Goal: Register for event/course

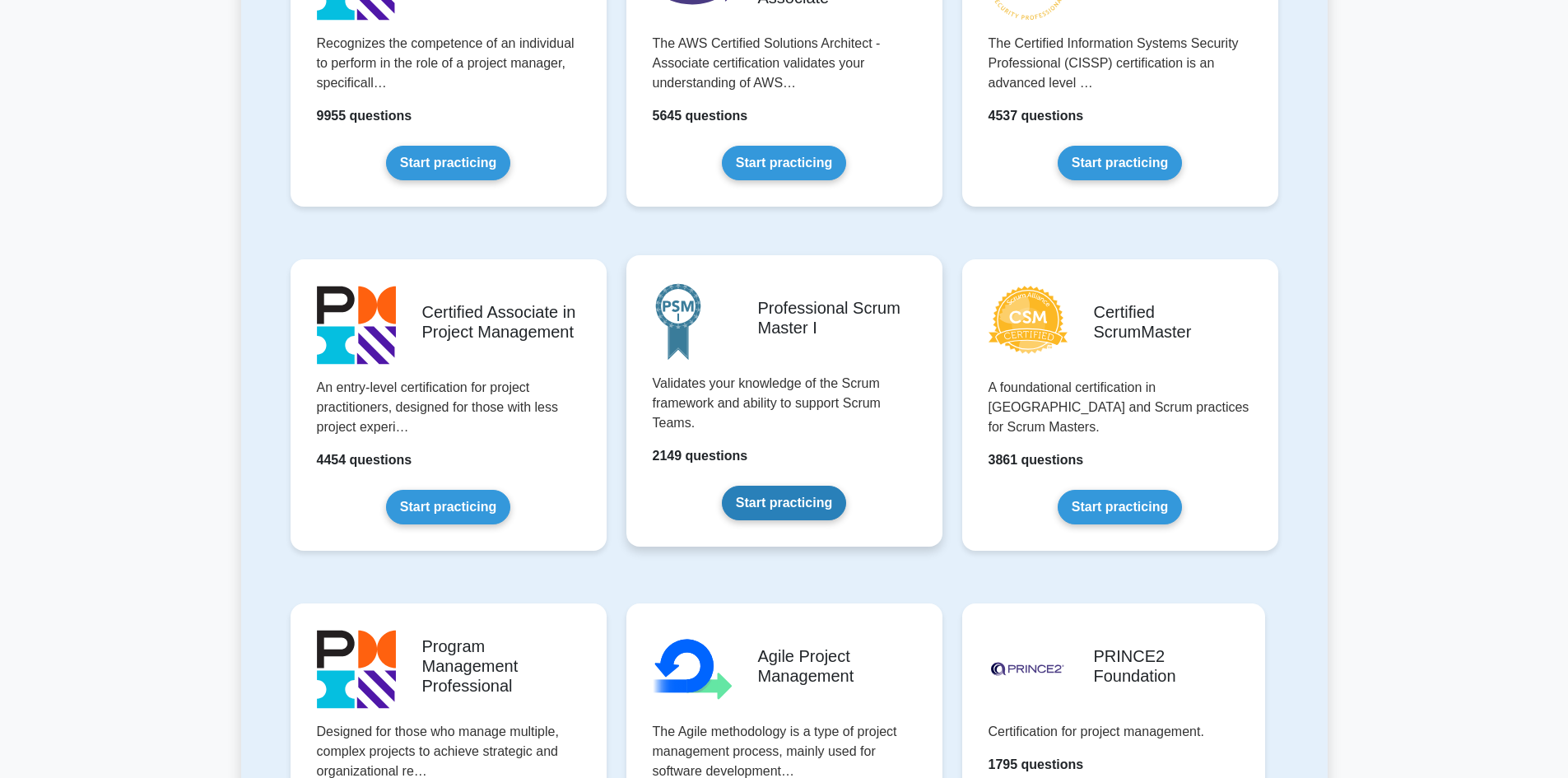
scroll to position [494, 0]
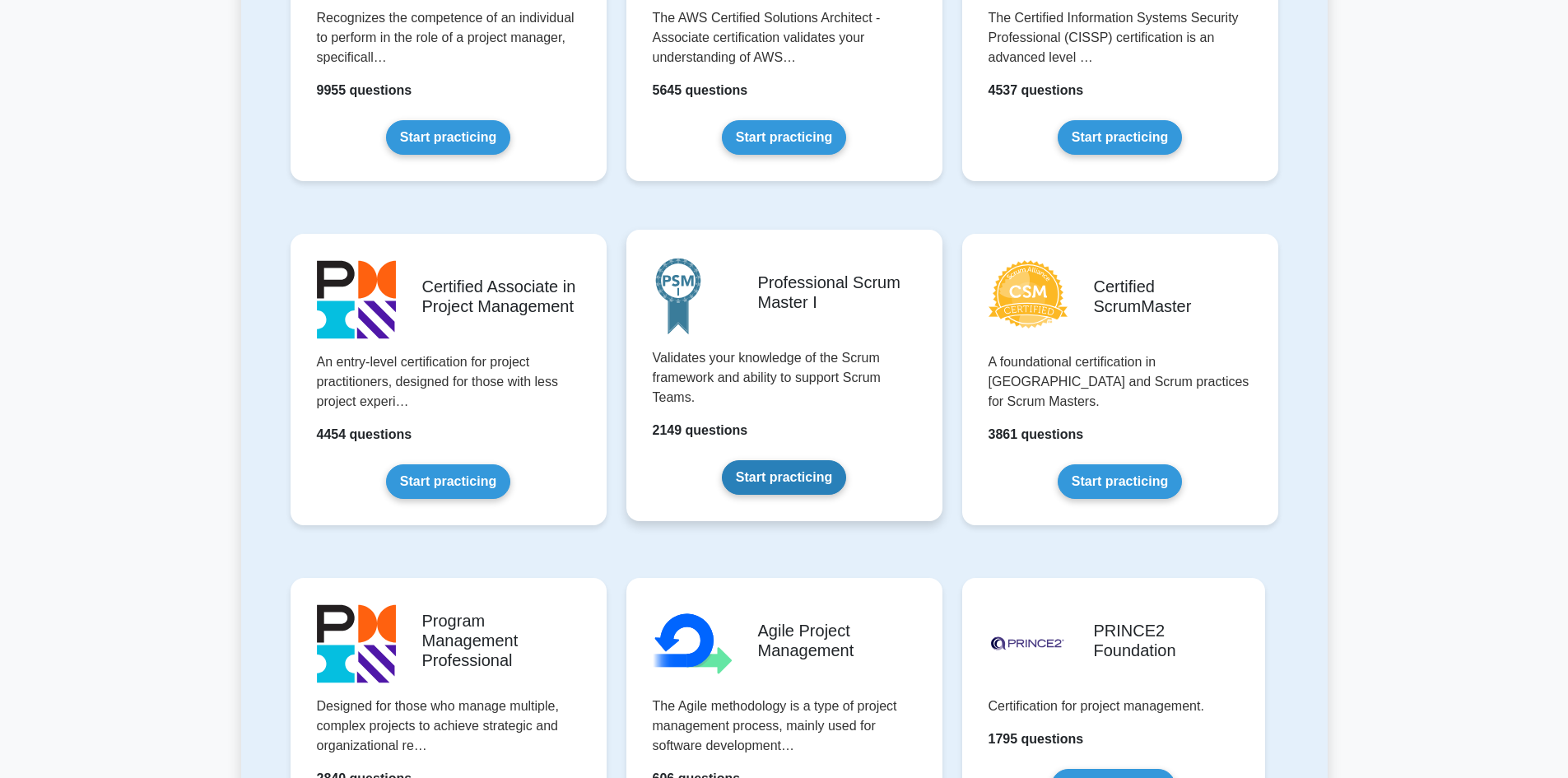
click at [803, 475] on link "Start practicing" at bounding box center [784, 478] width 125 height 35
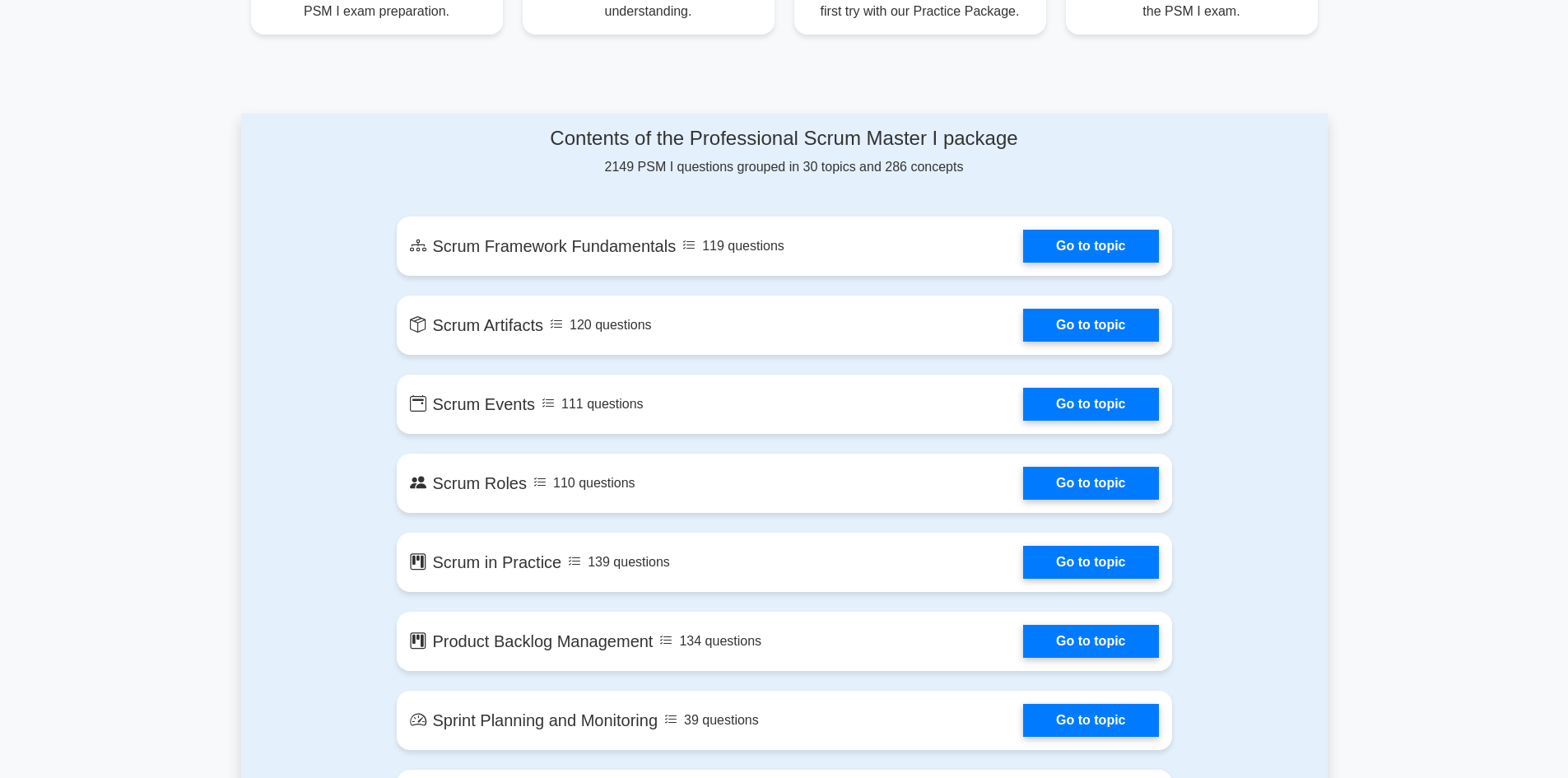
scroll to position [741, 0]
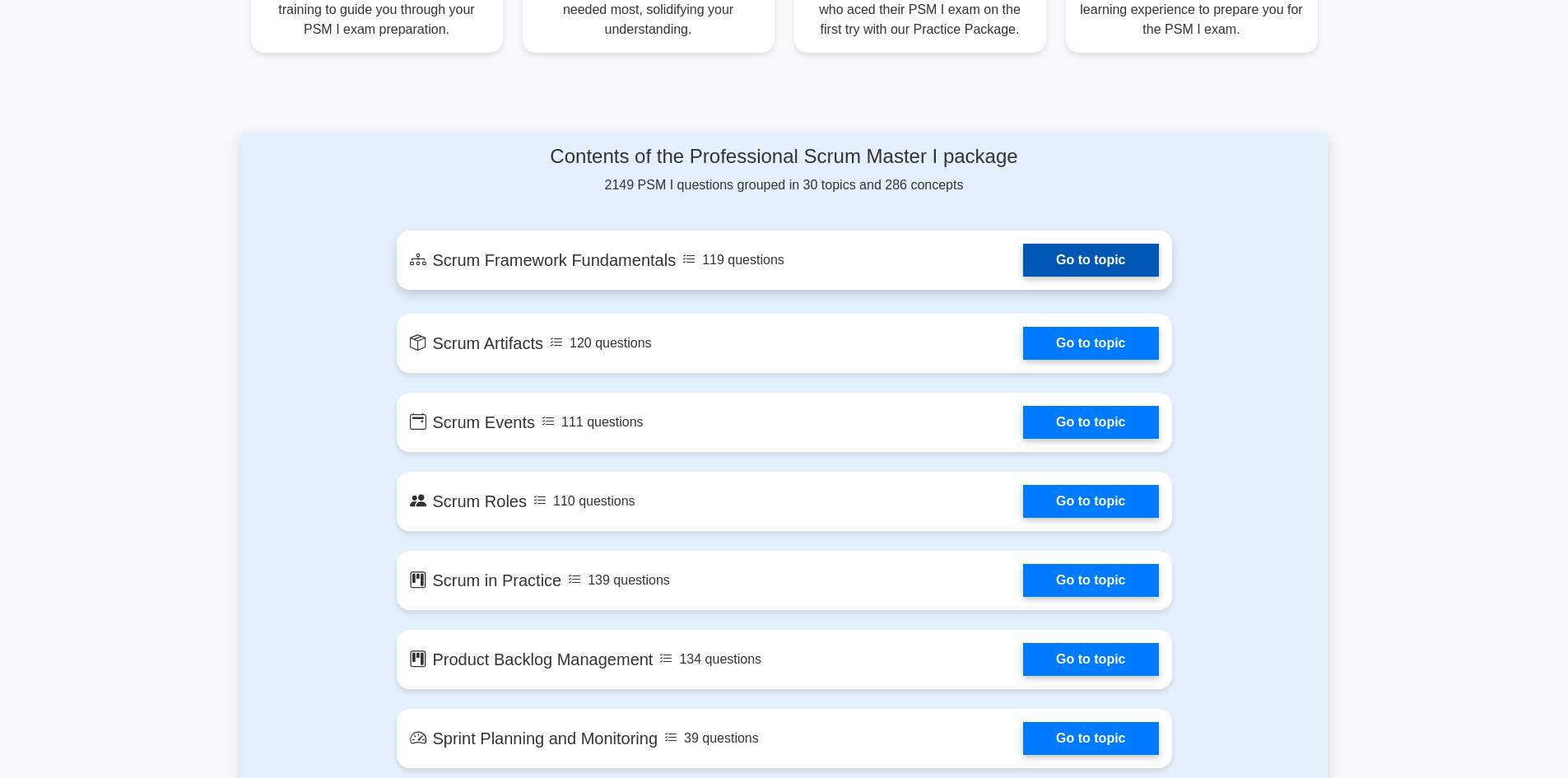
click at [1052, 268] on link "Go to topic" at bounding box center [1090, 260] width 135 height 33
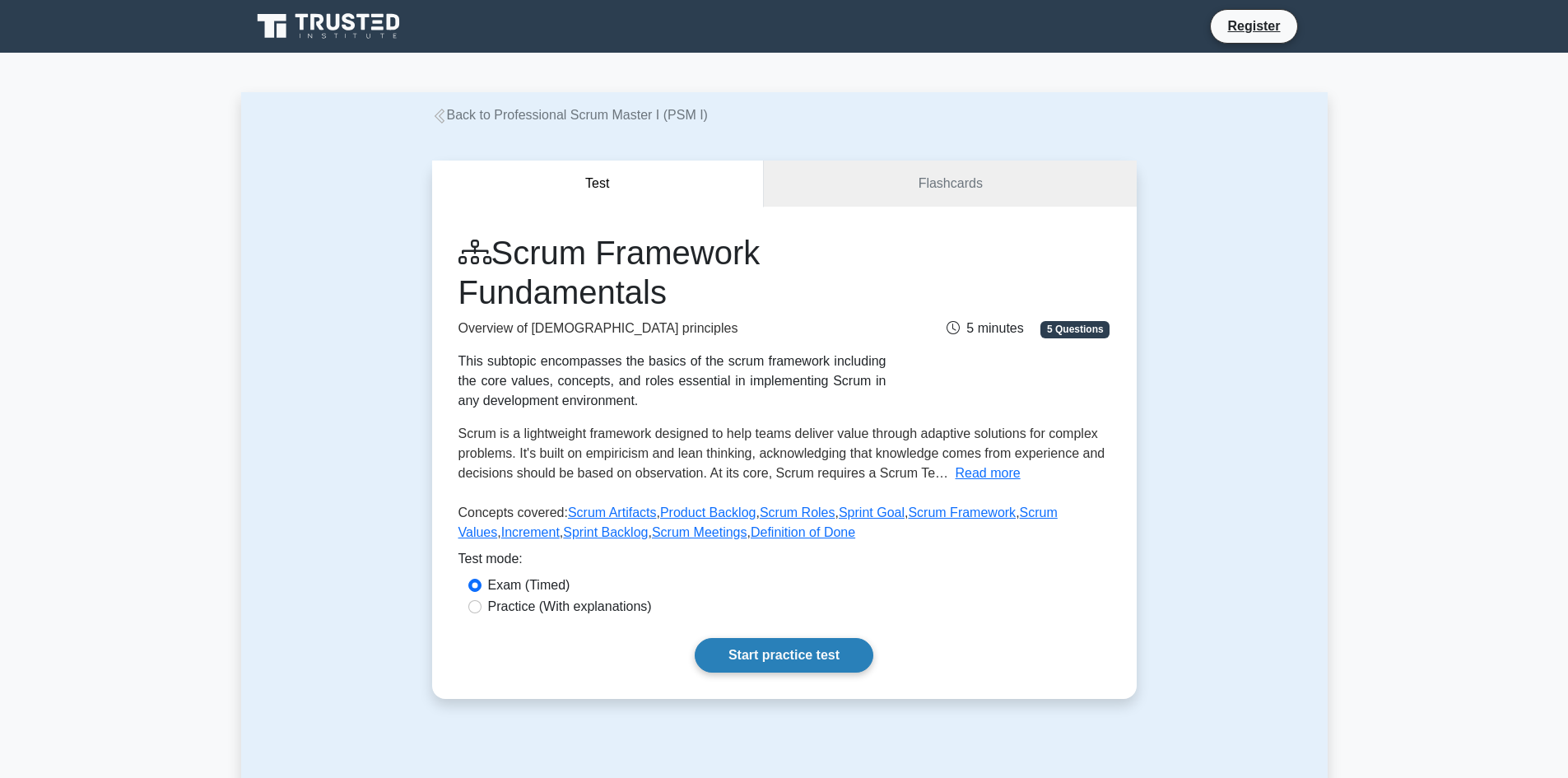
click at [780, 651] on link "Start practice test" at bounding box center [784, 655] width 178 height 35
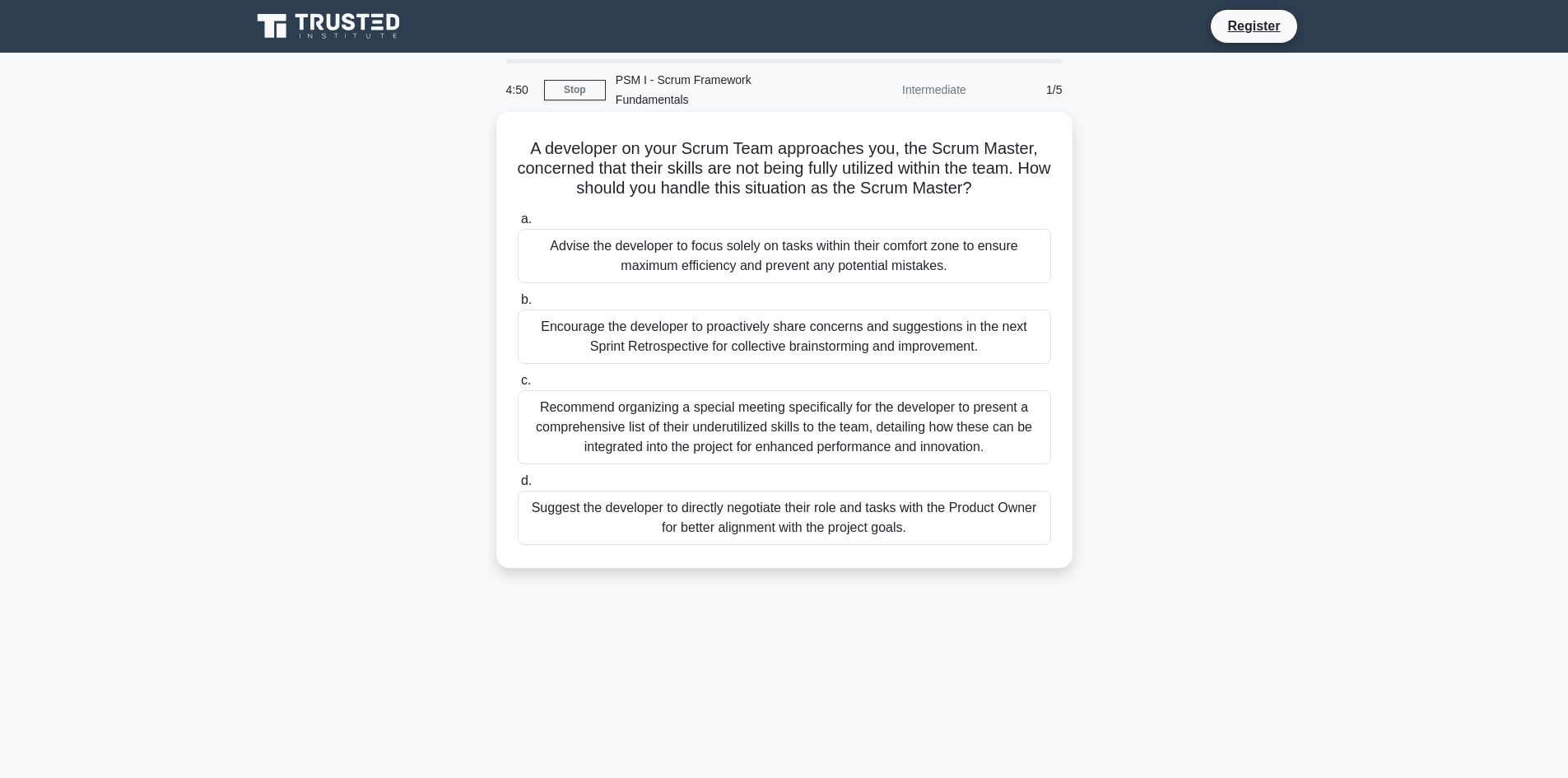
click at [705, 312] on div "Encourage the developer to proactively share concerns and suggestions in the ne…" at bounding box center [784, 337] width 533 height 55
click at [518, 306] on input "b. Encourage the developer to proactively share concerns and suggestions in the…" at bounding box center [518, 300] width 0 height 11
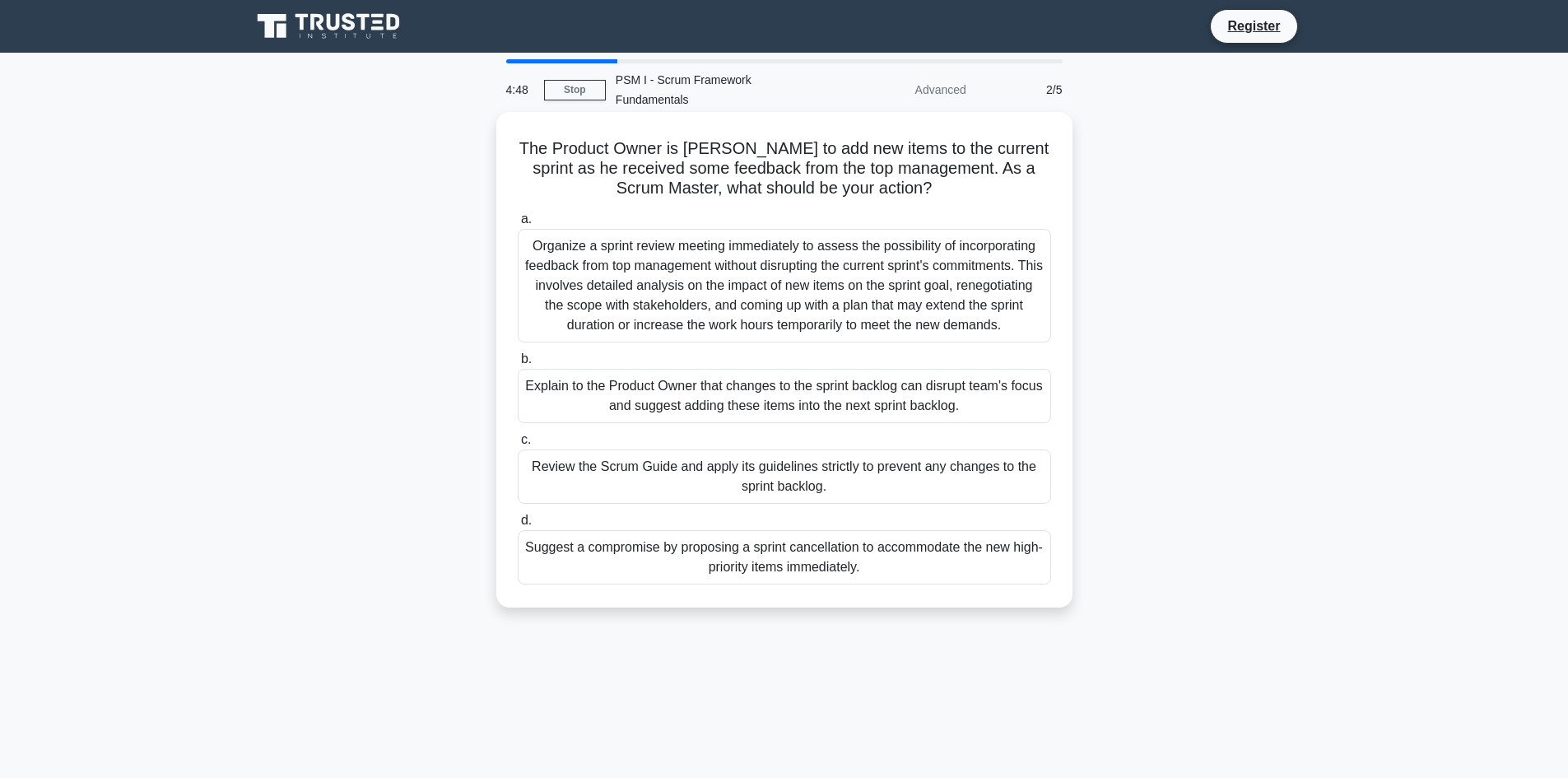
click at [748, 385] on div "Explain to the Product Owner that changes to the sprint backlog can disrupt tea…" at bounding box center [784, 396] width 533 height 55
click at [518, 365] on input "b. Explain to the Product Owner that changes to the sprint backlog can disrupt …" at bounding box center [518, 359] width 0 height 11
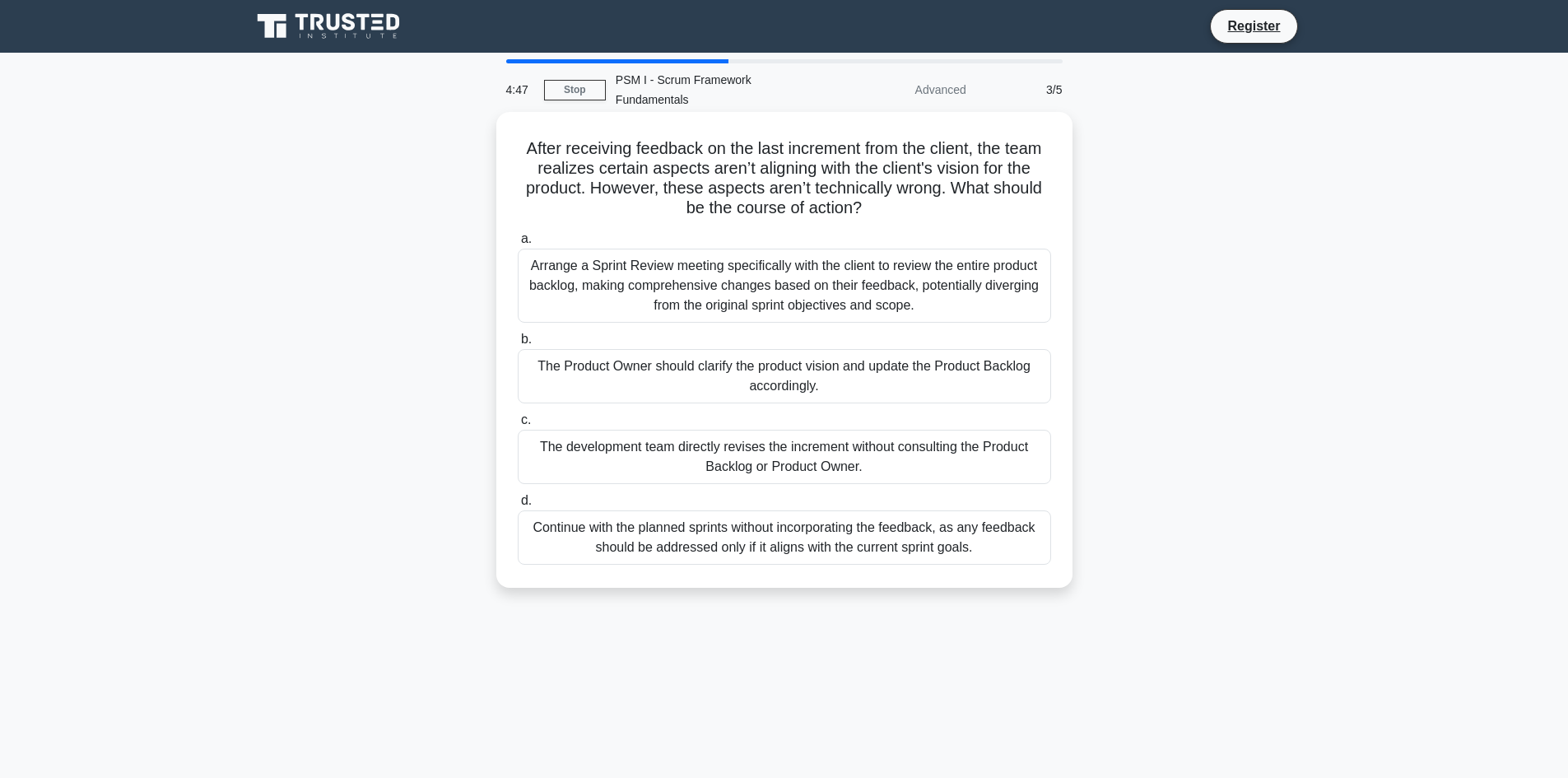
click at [800, 510] on div "Continue with the planned sprints without incorporating the feedback, as any fe…" at bounding box center [784, 537] width 533 height 55
click at [518, 506] on input "d. Continue with the planned sprints without incorporating the feedback, as any…" at bounding box center [518, 500] width 0 height 11
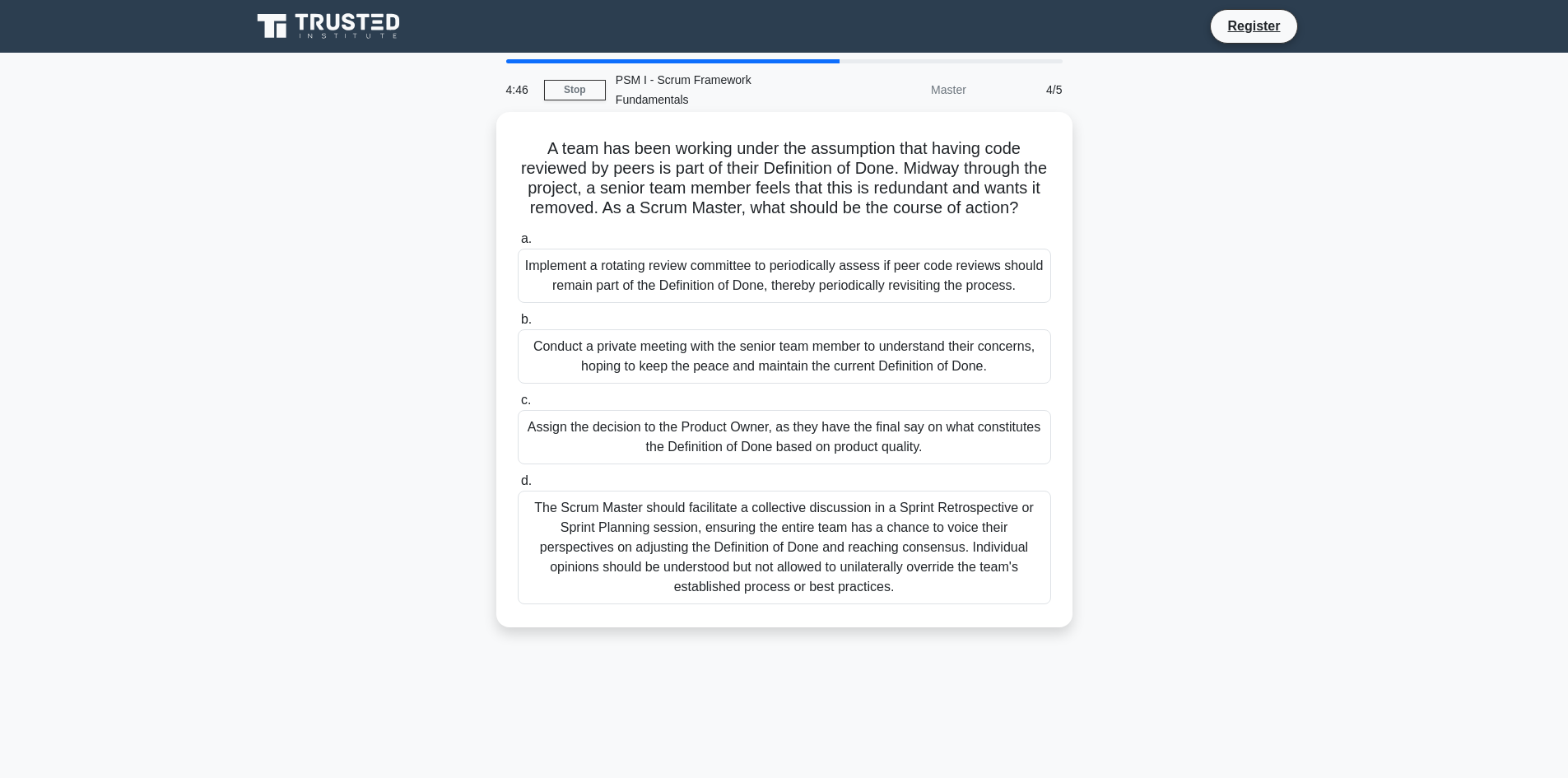
click at [807, 285] on div "Implement a rotating review committee to periodically assess if peer code revie…" at bounding box center [784, 276] width 533 height 55
click at [518, 244] on input "a. Implement a rotating review committee to periodically assess if peer code re…" at bounding box center [518, 239] width 0 height 11
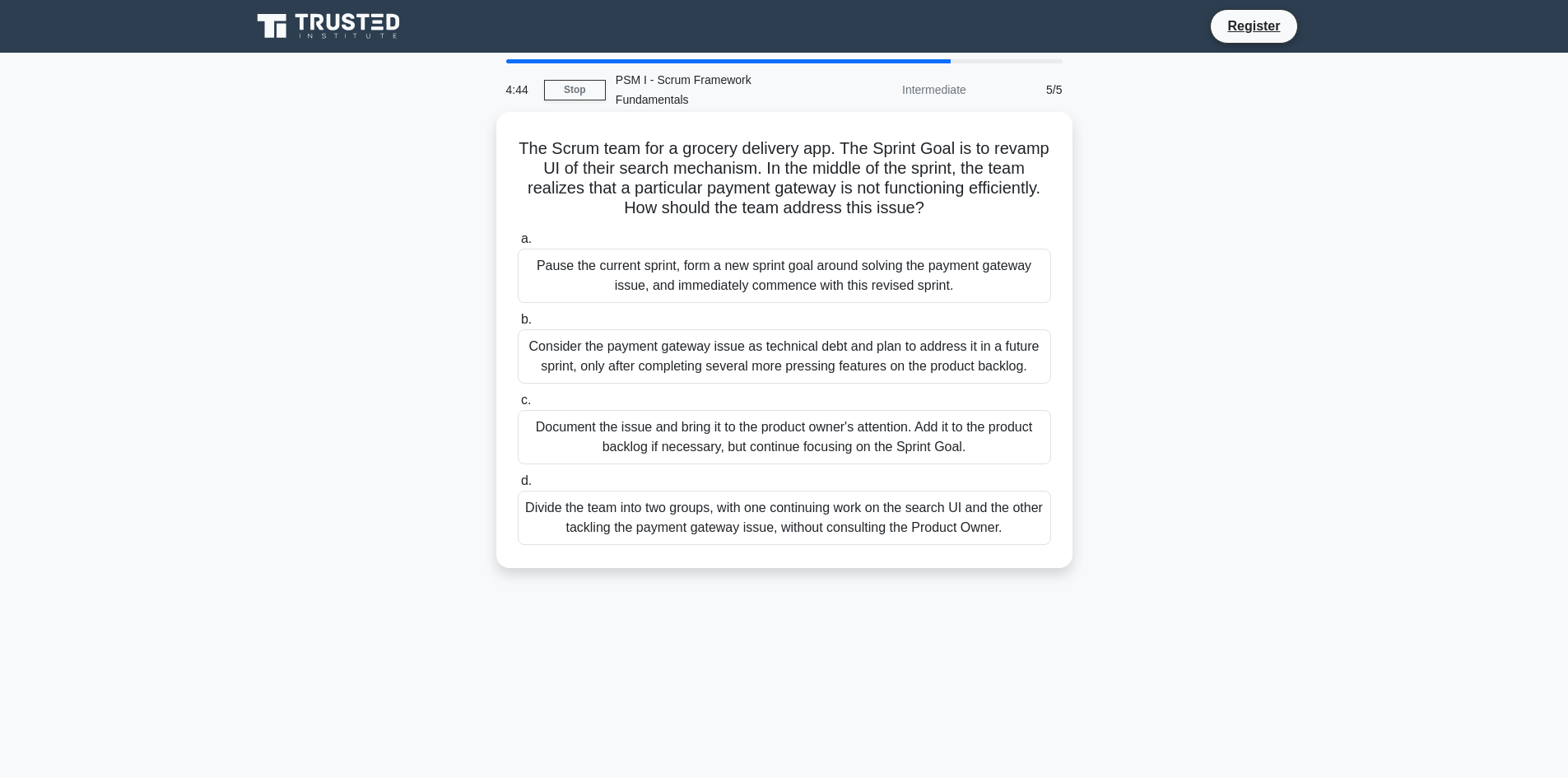
click at [789, 346] on div "Consider the payment gateway issue as technical debt and plan to address it in …" at bounding box center [784, 356] width 533 height 55
click at [518, 325] on input "b. Consider the payment gateway issue as technical debt and plan to address it …" at bounding box center [518, 319] width 0 height 11
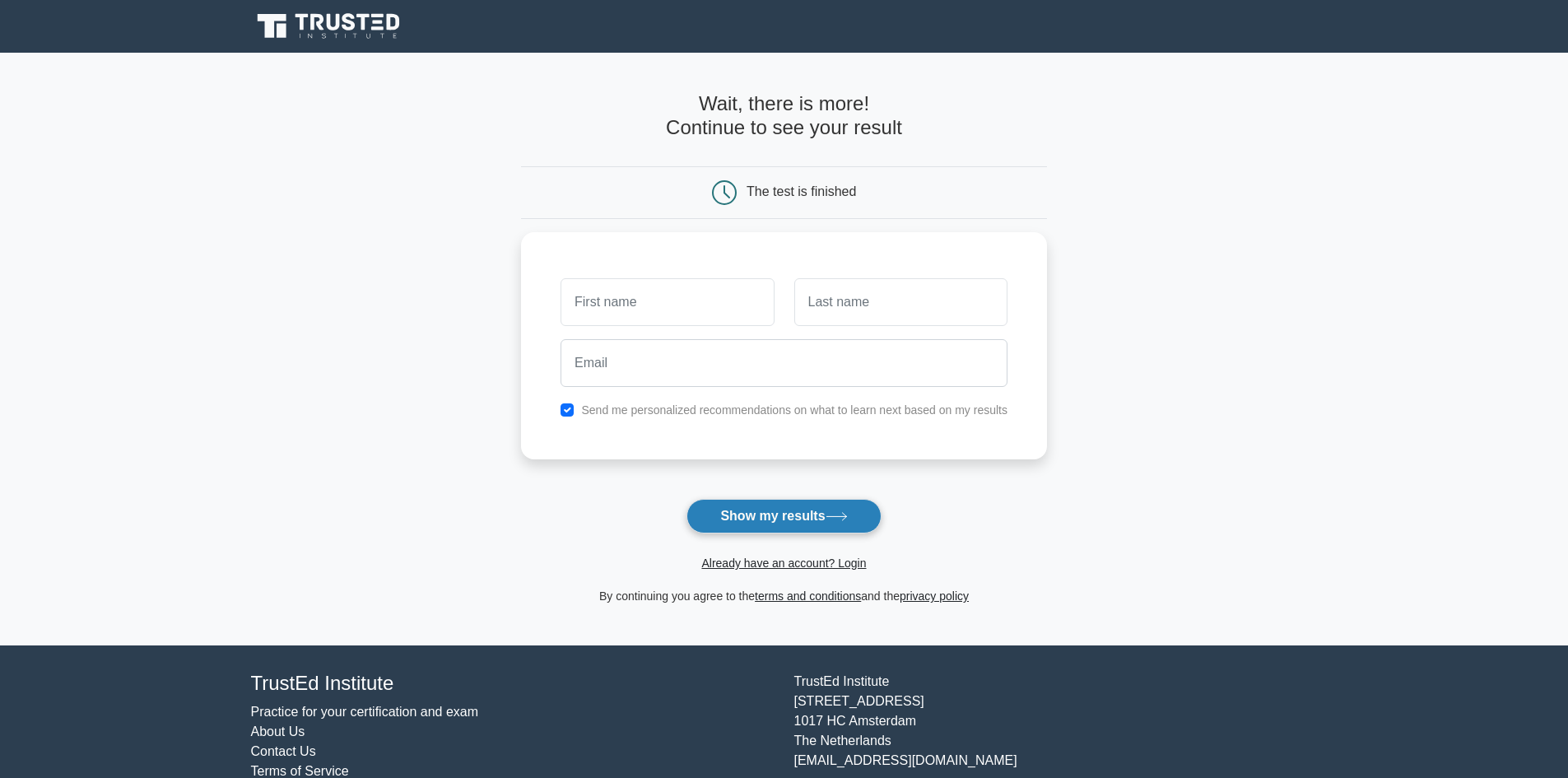
click at [845, 514] on icon at bounding box center [836, 516] width 22 height 9
click at [674, 303] on input "text" at bounding box center [667, 298] width 213 height 48
type input "amer"
click at [891, 290] on input "text" at bounding box center [900, 298] width 213 height 48
type input "[PERSON_NAME]"
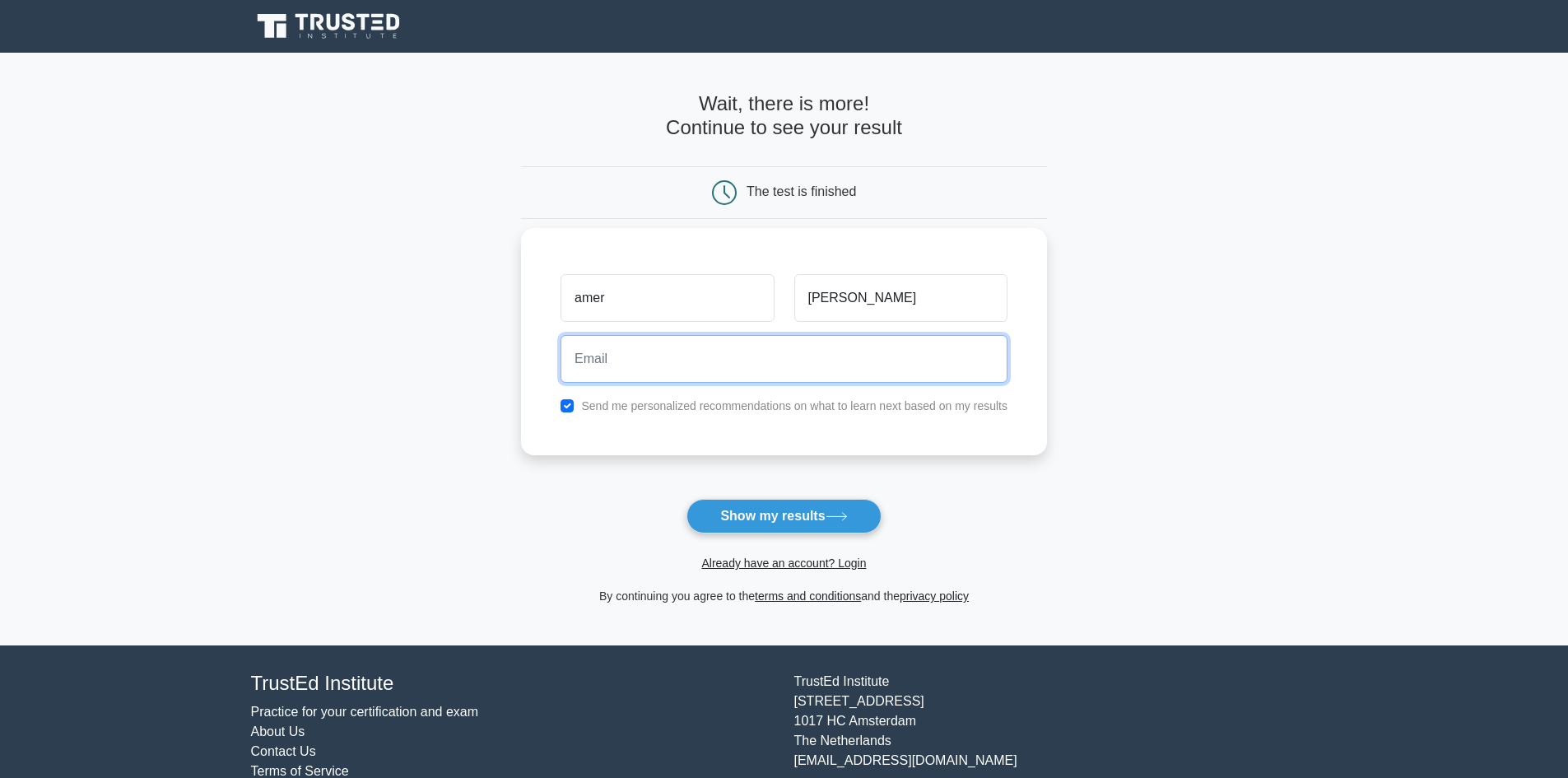
click at [773, 366] on input "email" at bounding box center [784, 358] width 447 height 48
type input "amerbs1@yahoo.com.jo"
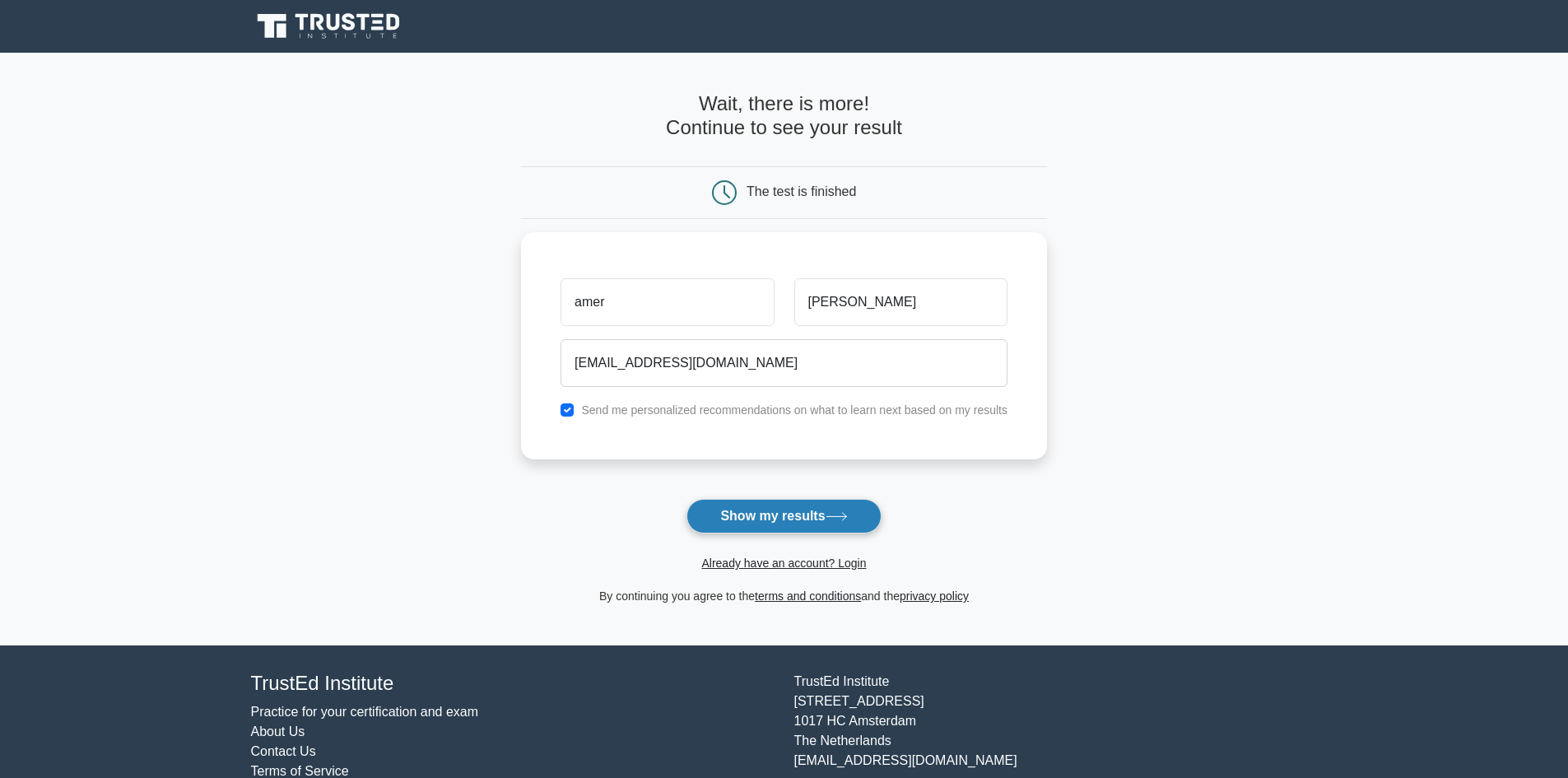
click at [801, 505] on button "Show my results" at bounding box center [784, 516] width 195 height 35
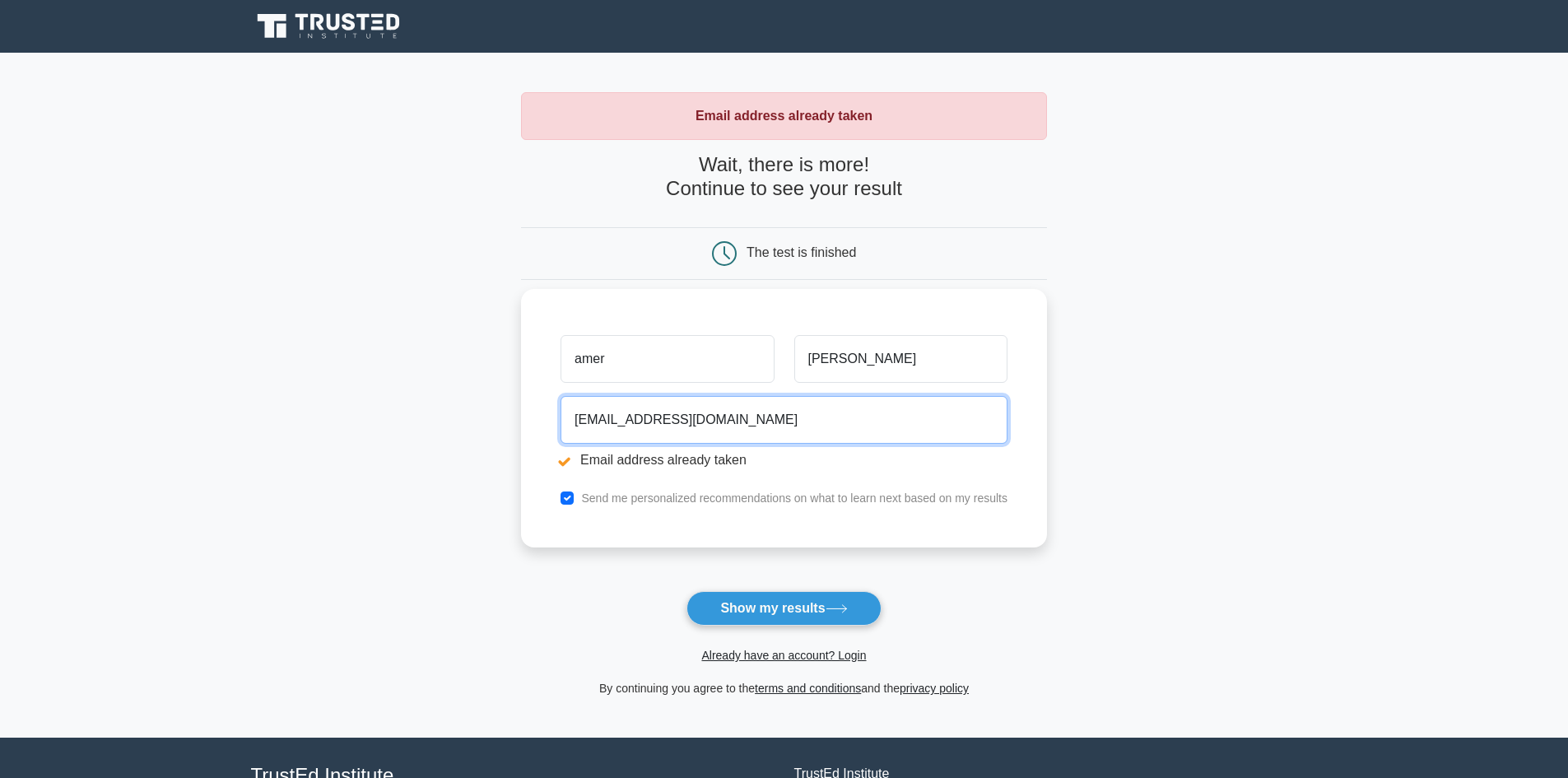
click at [739, 422] on input "[EMAIL_ADDRESS][DOMAIN_NAME]" at bounding box center [784, 420] width 447 height 48
click at [739, 422] on input "amerbs1@yahoo.com.jo" at bounding box center [784, 420] width 447 height 48
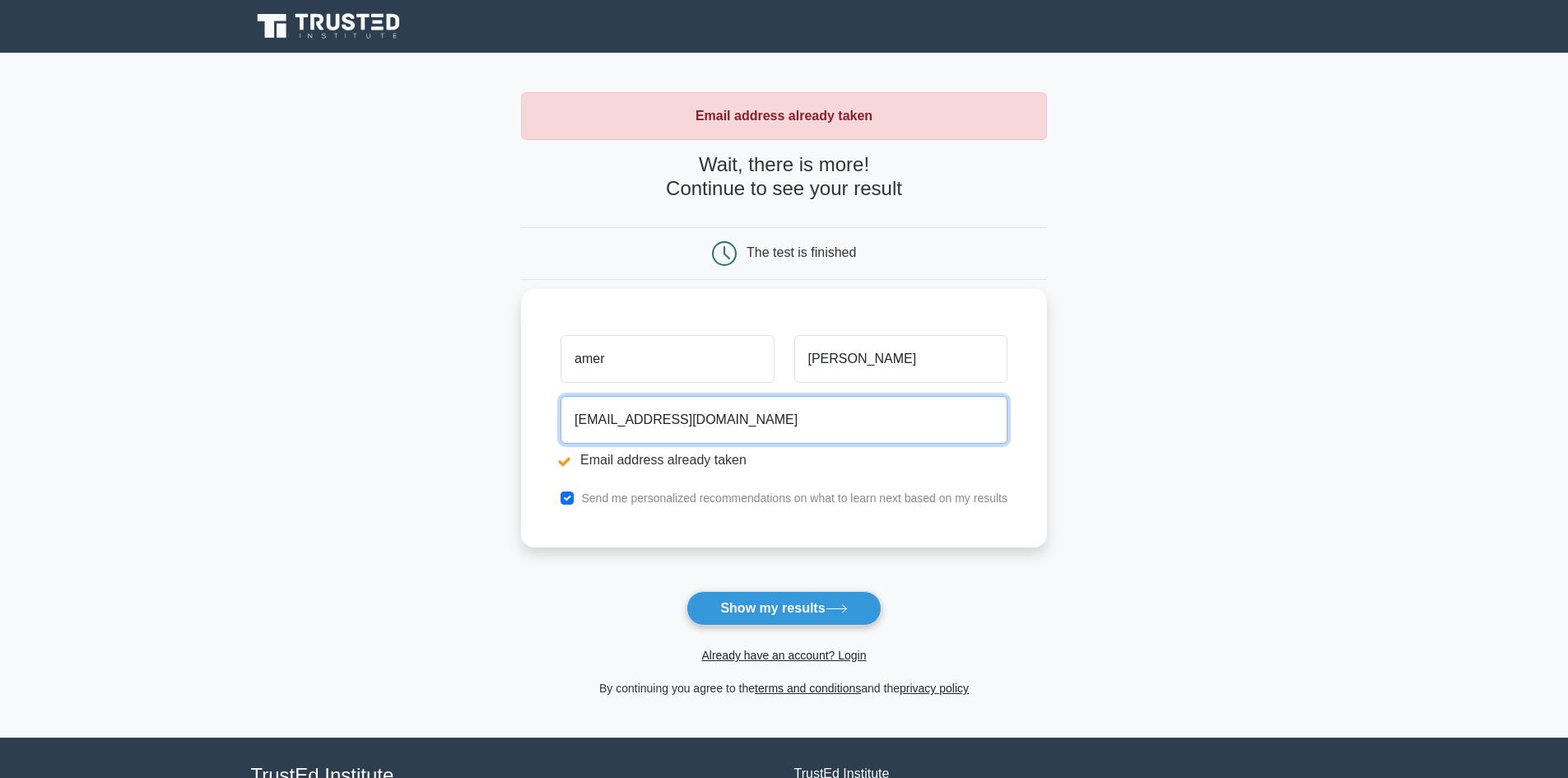
click at [739, 422] on input "amerbs1@yahoo.com.jo" at bounding box center [784, 420] width 447 height 48
type input "ش"
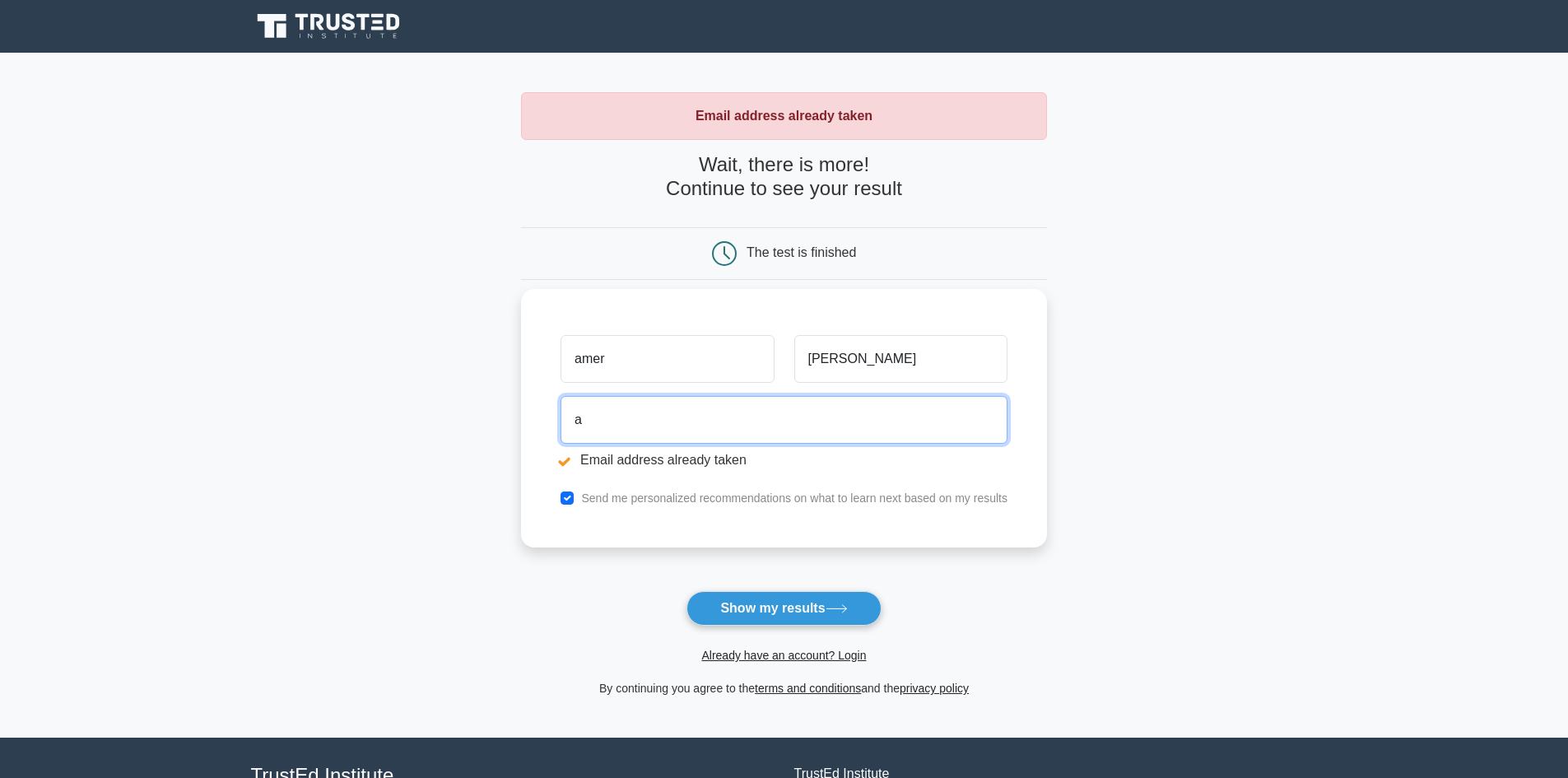
type input "[EMAIL_ADDRESS][DOMAIN_NAME]"
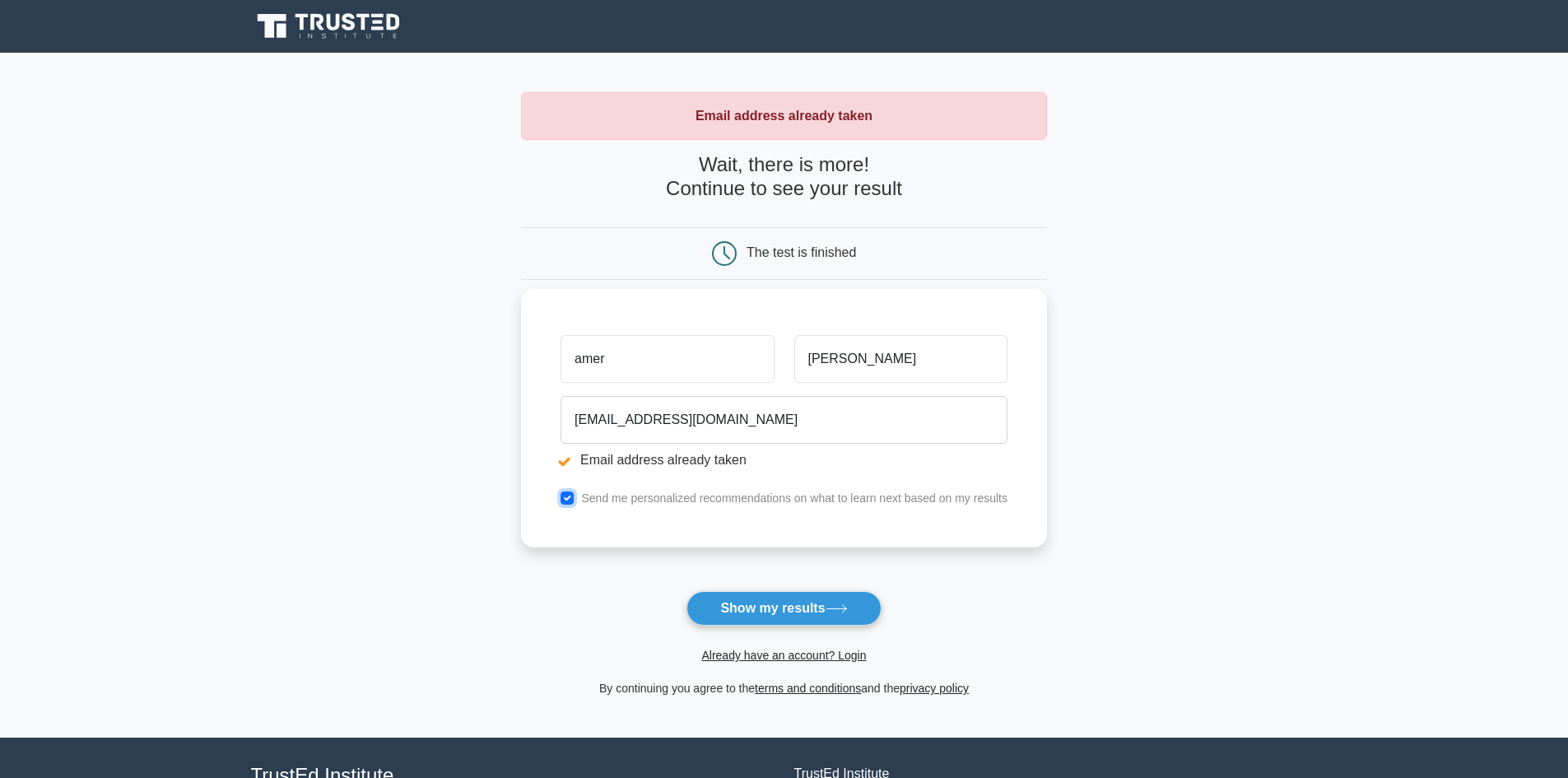
click at [566, 497] on input "checkbox" at bounding box center [567, 499] width 14 height 14
checkbox input "false"
click at [756, 602] on button "Show my results" at bounding box center [784, 609] width 195 height 35
click at [782, 615] on button "Show my results" at bounding box center [784, 609] width 195 height 35
click at [725, 261] on icon at bounding box center [723, 253] width 24 height 24
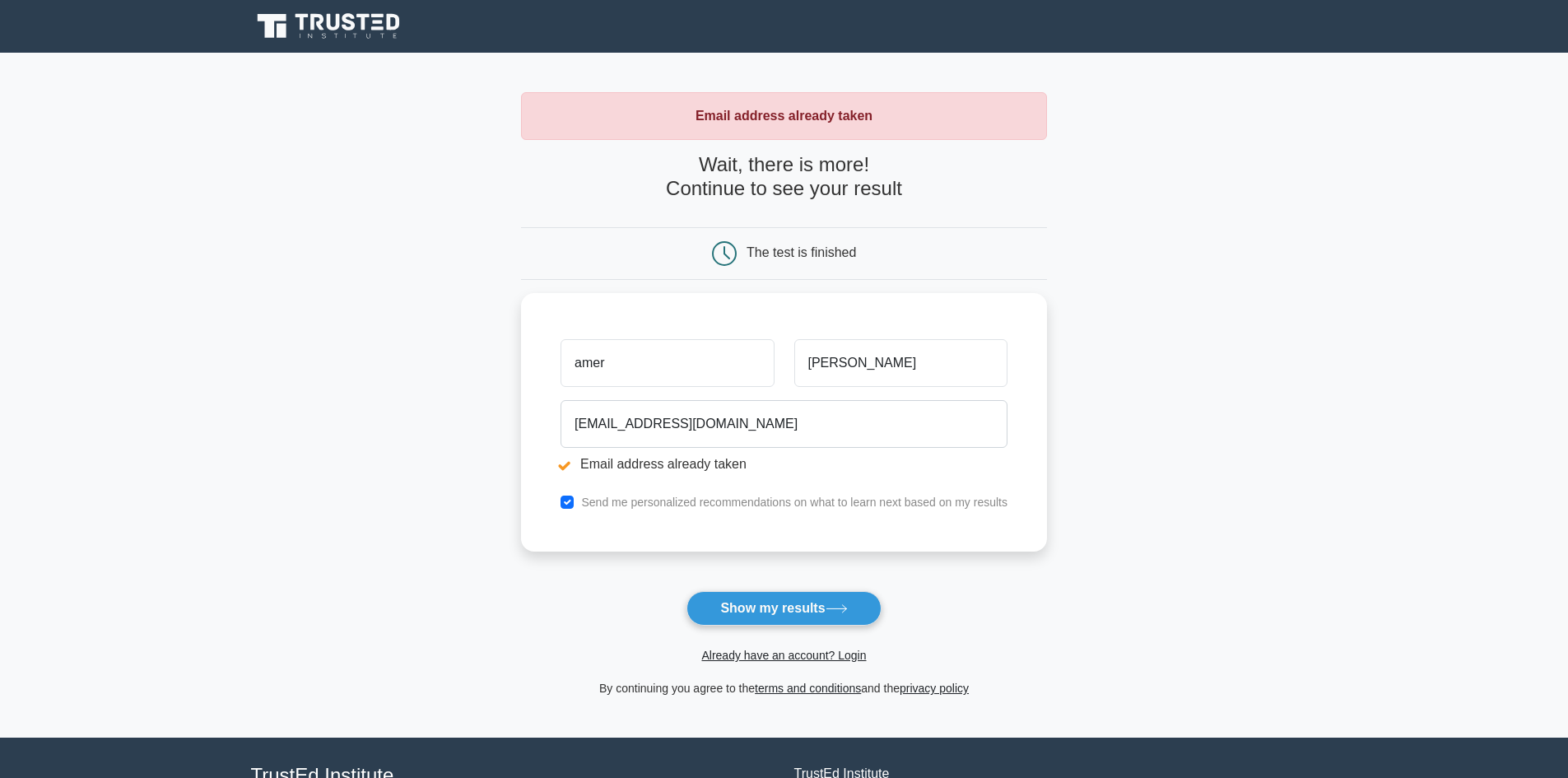
click at [794, 116] on strong "Email address already taken" at bounding box center [784, 116] width 177 height 14
